Goal: Information Seeking & Learning: Learn about a topic

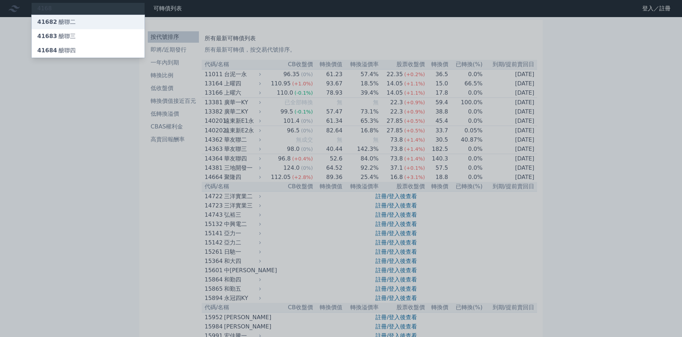
type input "4168"
click at [65, 23] on div "41682 醣聯二" at bounding box center [56, 22] width 38 height 9
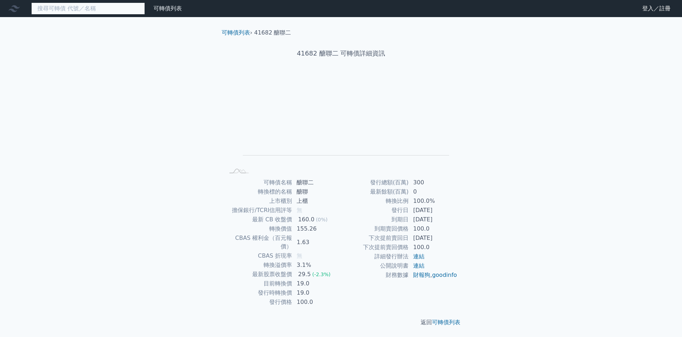
click at [92, 8] on input at bounding box center [88, 8] width 114 height 12
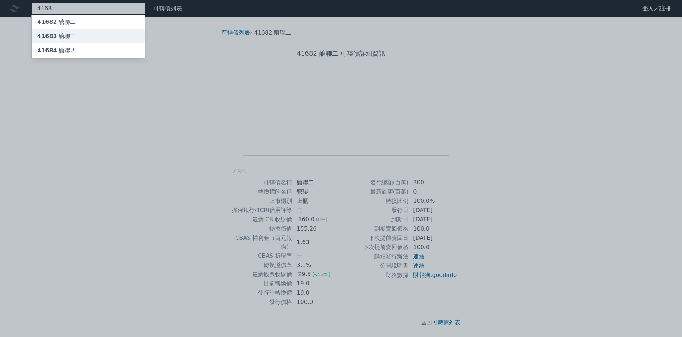
type input "4168"
click at [68, 38] on div "41683 醣聯三" at bounding box center [56, 36] width 38 height 9
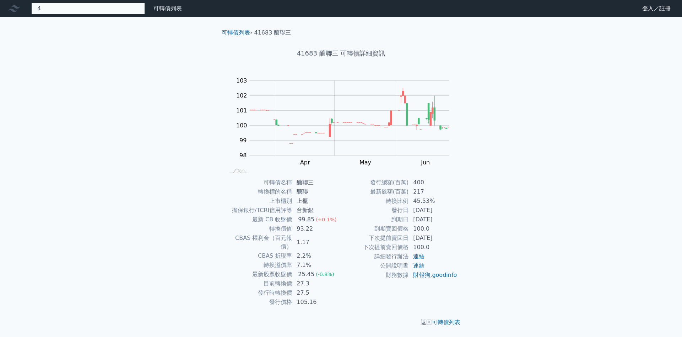
click at [92, 8] on input "4" at bounding box center [88, 8] width 114 height 12
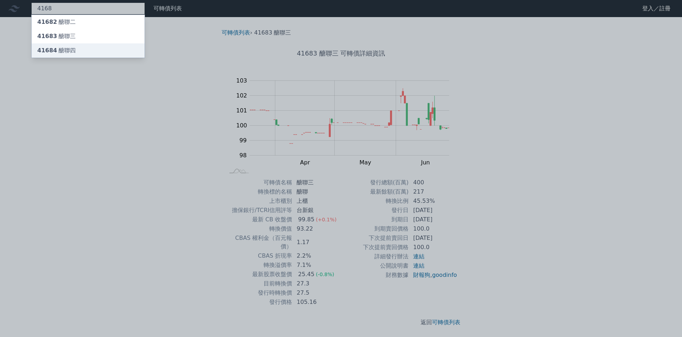
type input "4168"
click at [53, 51] on span "41684" at bounding box center [47, 50] width 20 height 7
